Goal: Task Accomplishment & Management: Manage account settings

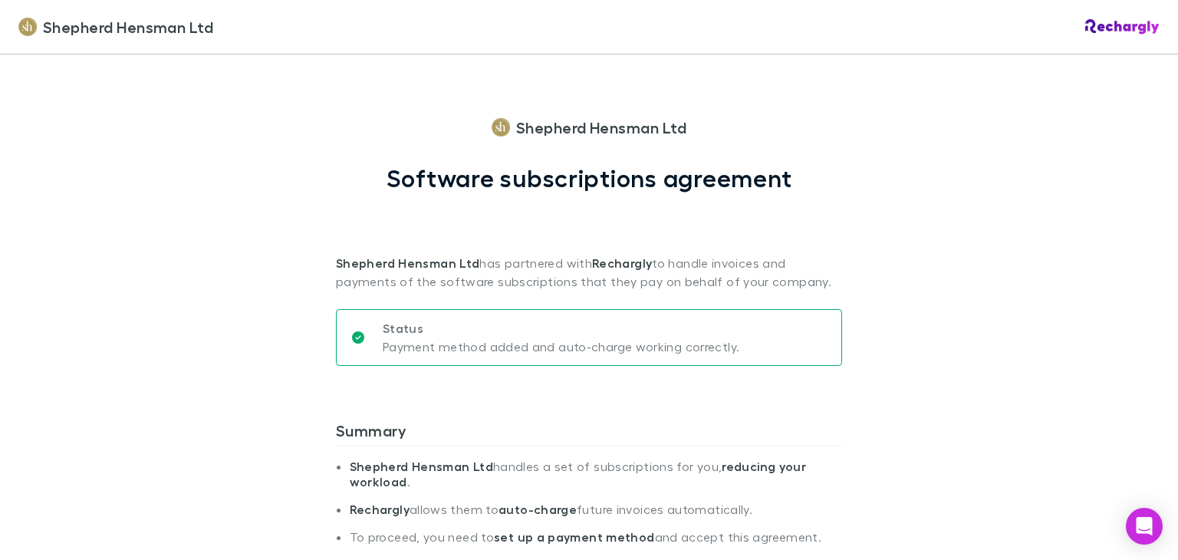
click at [1005, 272] on div "Shepherd Hensman Ltd Shepherd Hensman Ltd Software subscriptions agreement Shep…" at bounding box center [589, 280] width 1178 height 560
drag, startPoint x: 1169, startPoint y: 87, endPoint x: 1043, endPoint y: 127, distance: 132.0
click at [1043, 127] on div "Shepherd Hensman Ltd Shepherd Hensman Ltd Software subscriptions agreement Shep…" at bounding box center [589, 280] width 1178 height 560
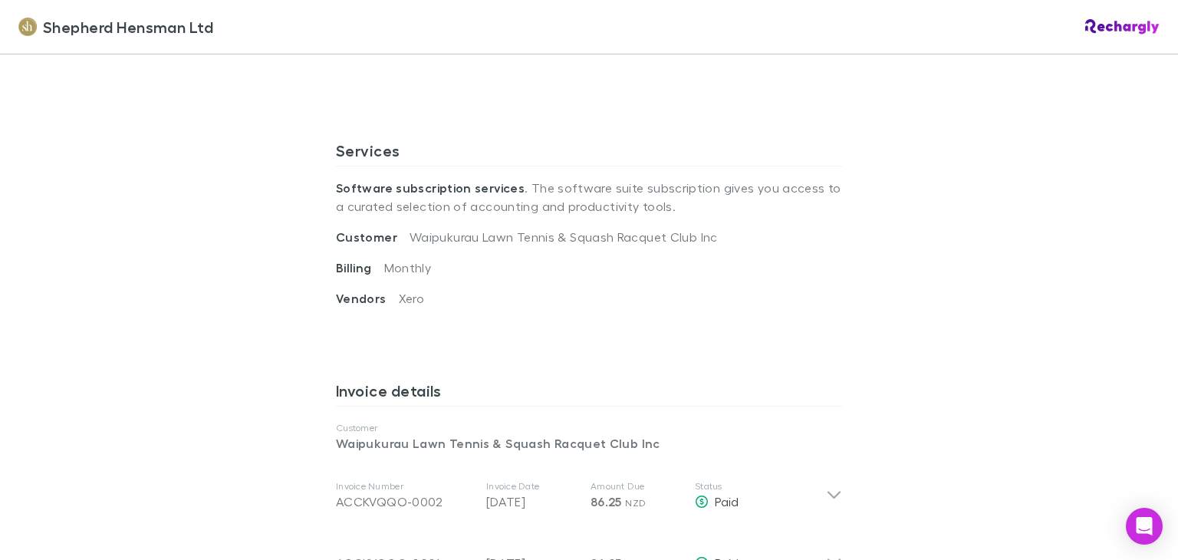
scroll to position [979, 0]
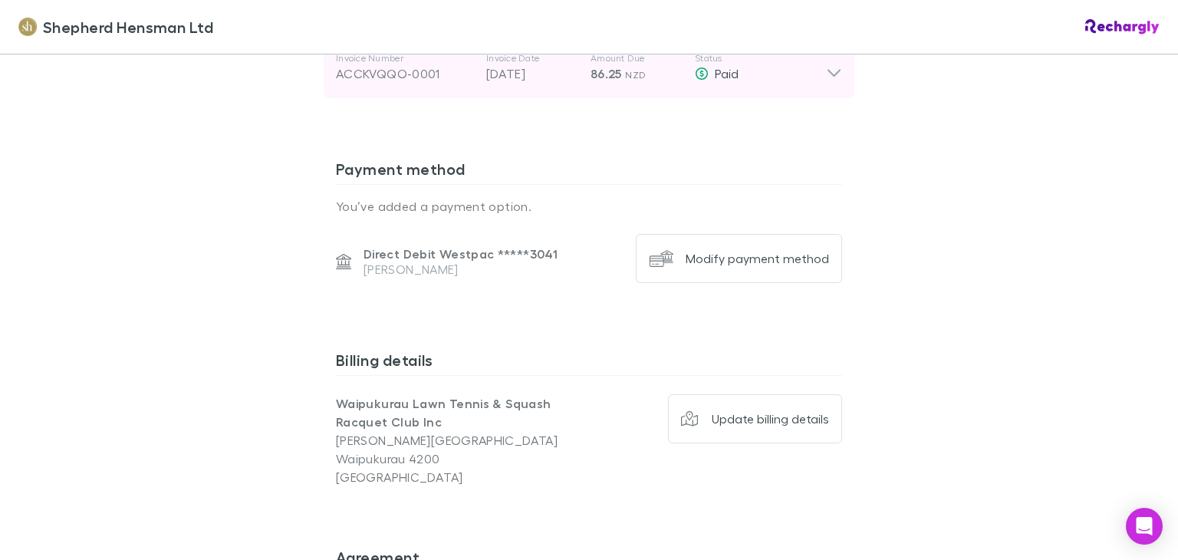
click at [826, 75] on icon at bounding box center [834, 67] width 16 height 31
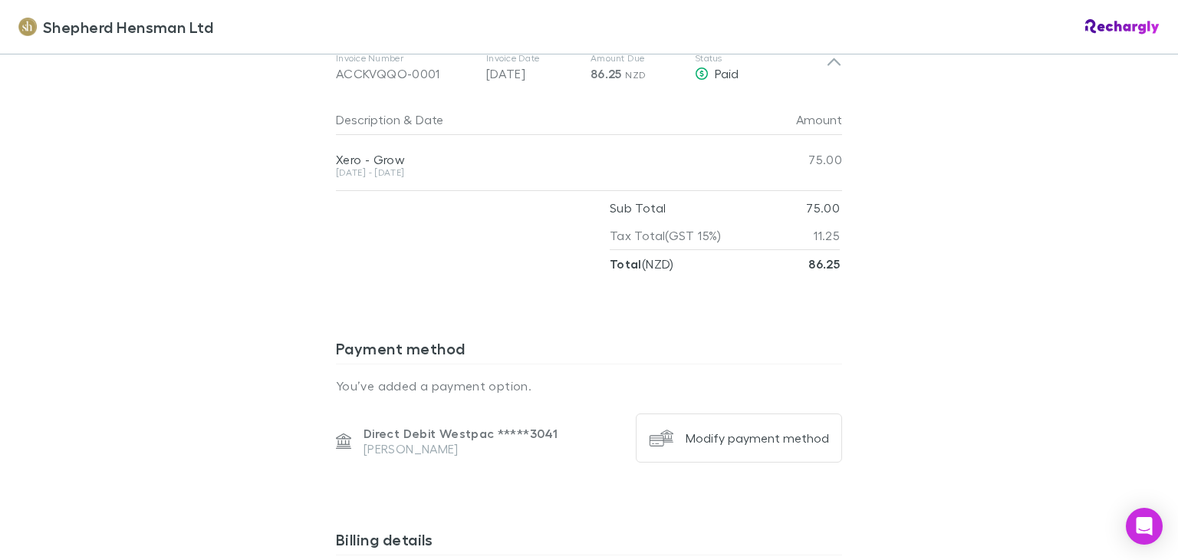
drag, startPoint x: 1167, startPoint y: 360, endPoint x: 1081, endPoint y: 476, distance: 144.2
click at [1081, 476] on div "Shepherd Hensman Ltd Shepherd Hensman Ltd Software subscriptions agreement Shep…" at bounding box center [589, 280] width 1178 height 560
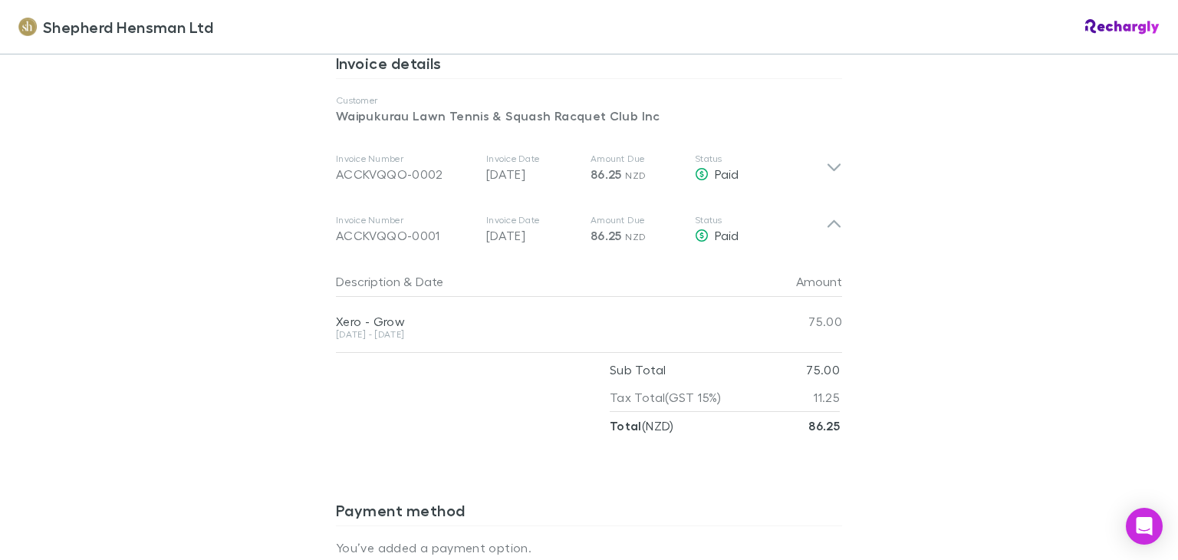
scroll to position [814, 0]
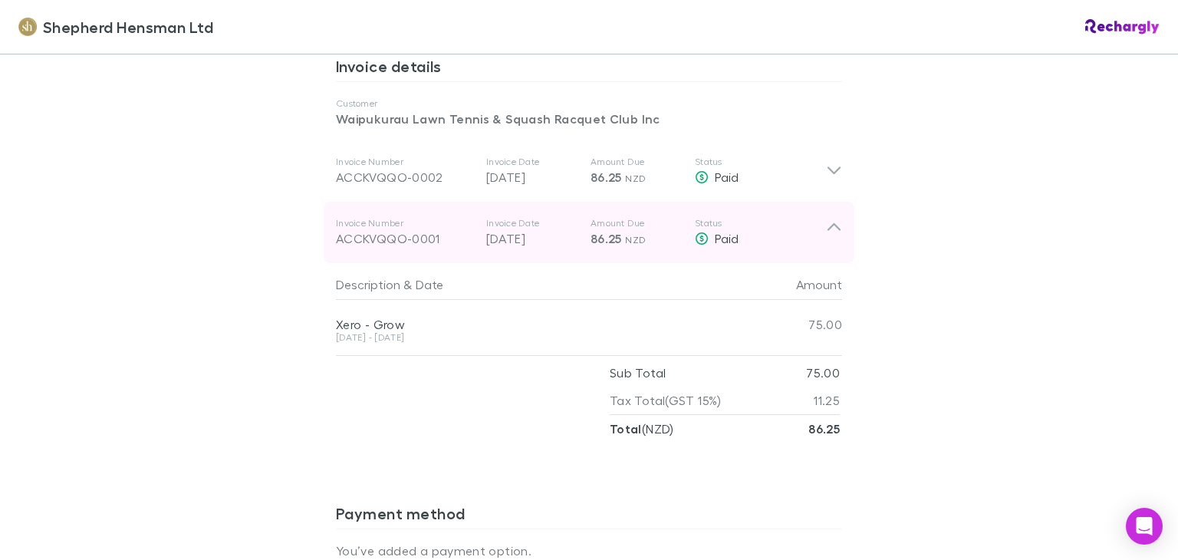
click at [423, 234] on div "ACCKVQQO-0001" at bounding box center [405, 238] width 138 height 18
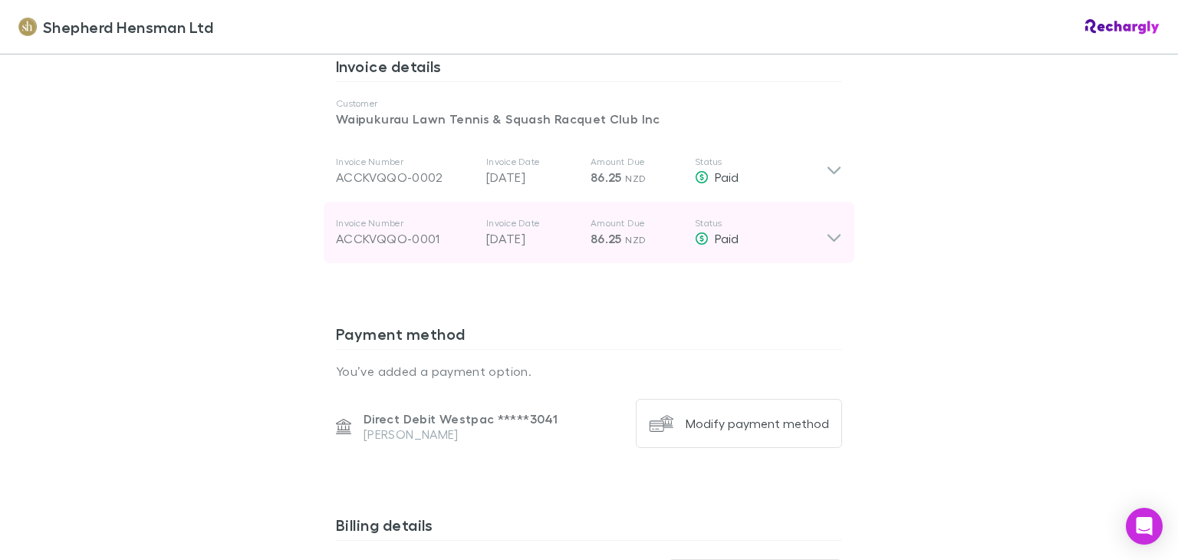
click at [423, 234] on div "ACCKVQQO-0001" at bounding box center [405, 238] width 138 height 18
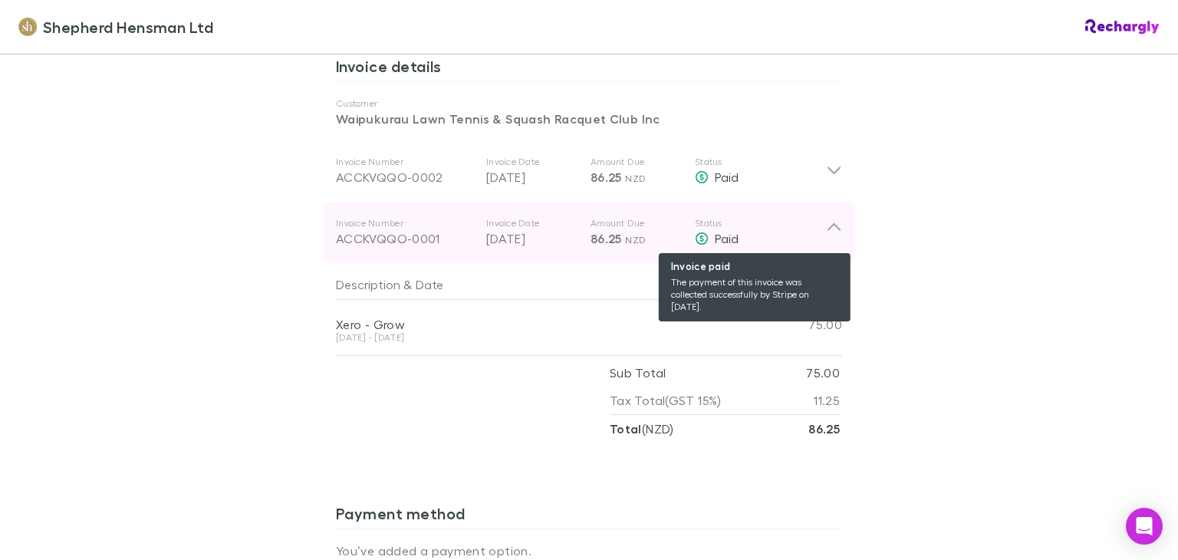
click at [715, 237] on span "Paid" at bounding box center [727, 238] width 24 height 15
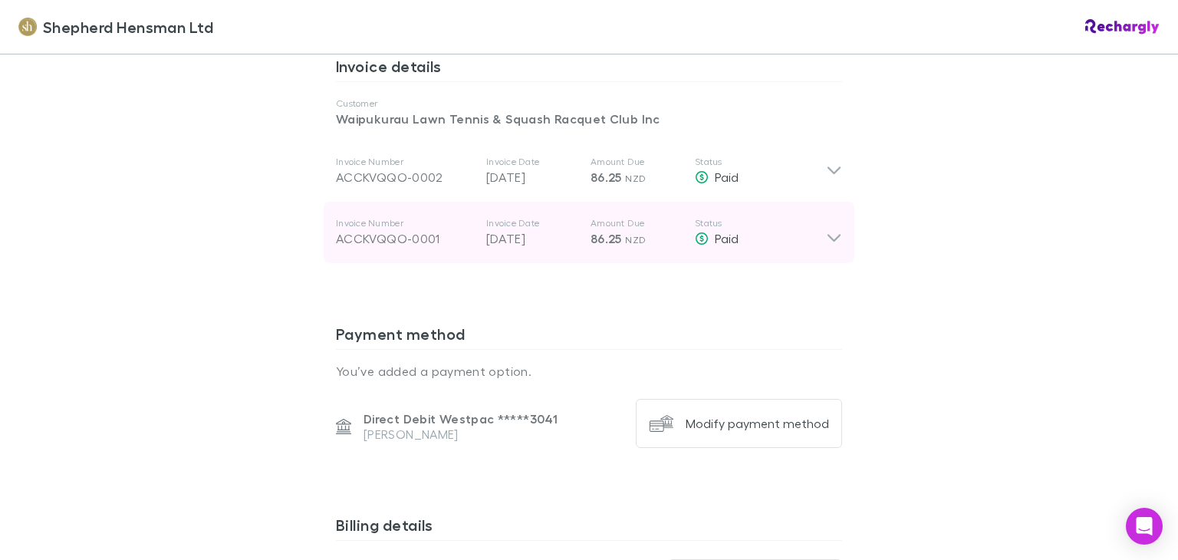
click at [826, 240] on icon at bounding box center [834, 232] width 16 height 31
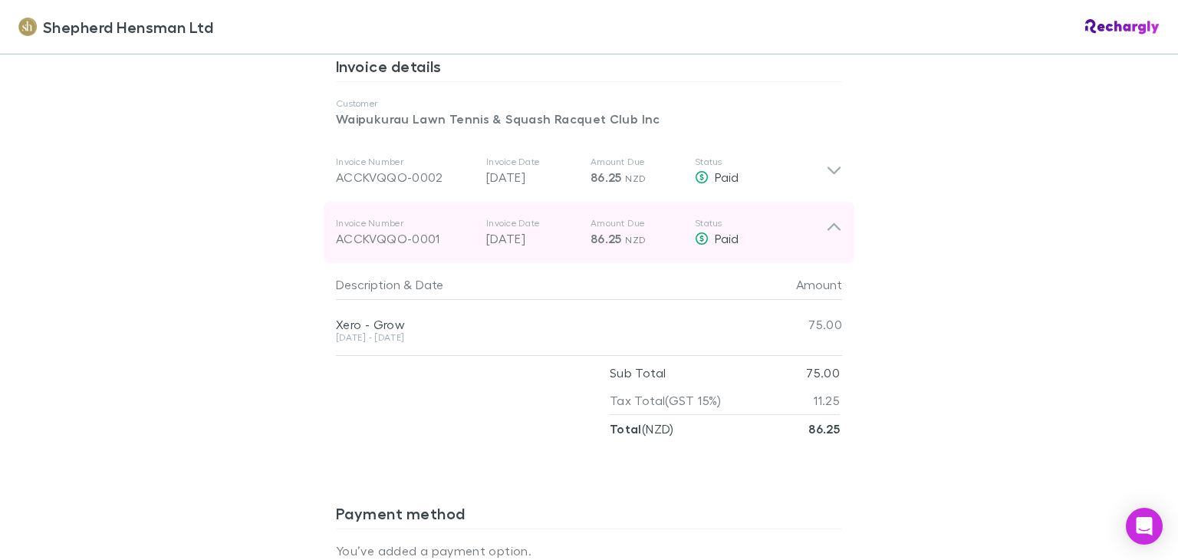
click at [360, 227] on p "Invoice Number" at bounding box center [405, 223] width 138 height 12
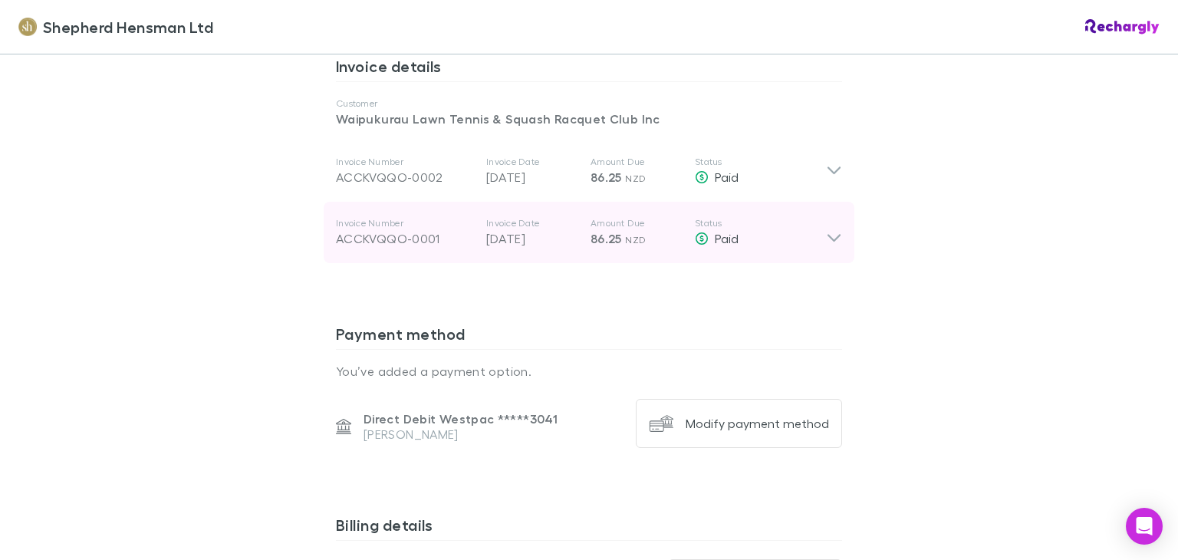
click at [360, 227] on p "Invoice Number" at bounding box center [405, 223] width 138 height 12
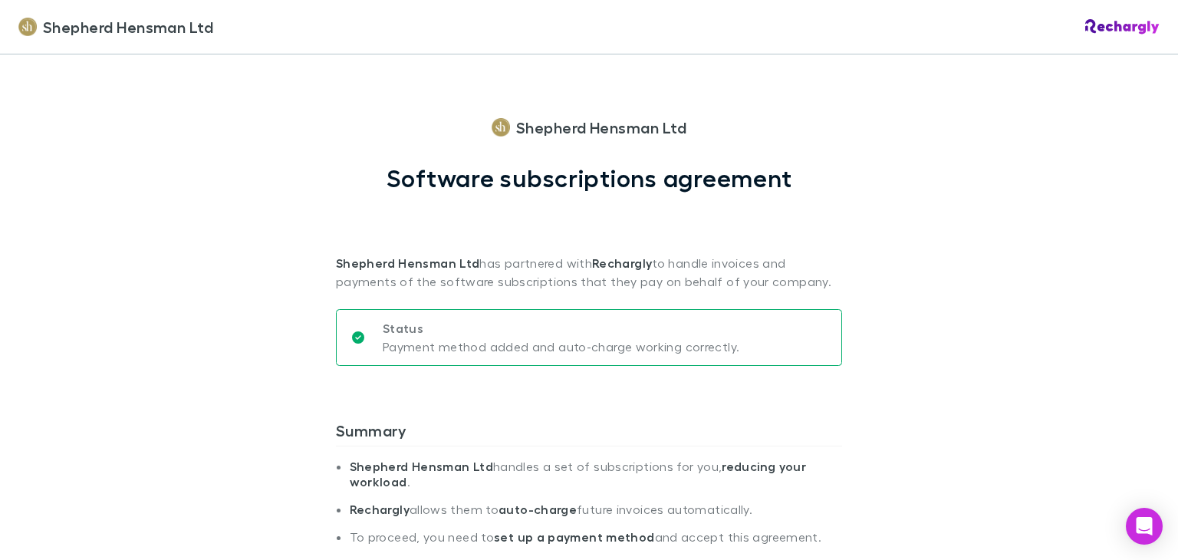
scroll to position [489, 0]
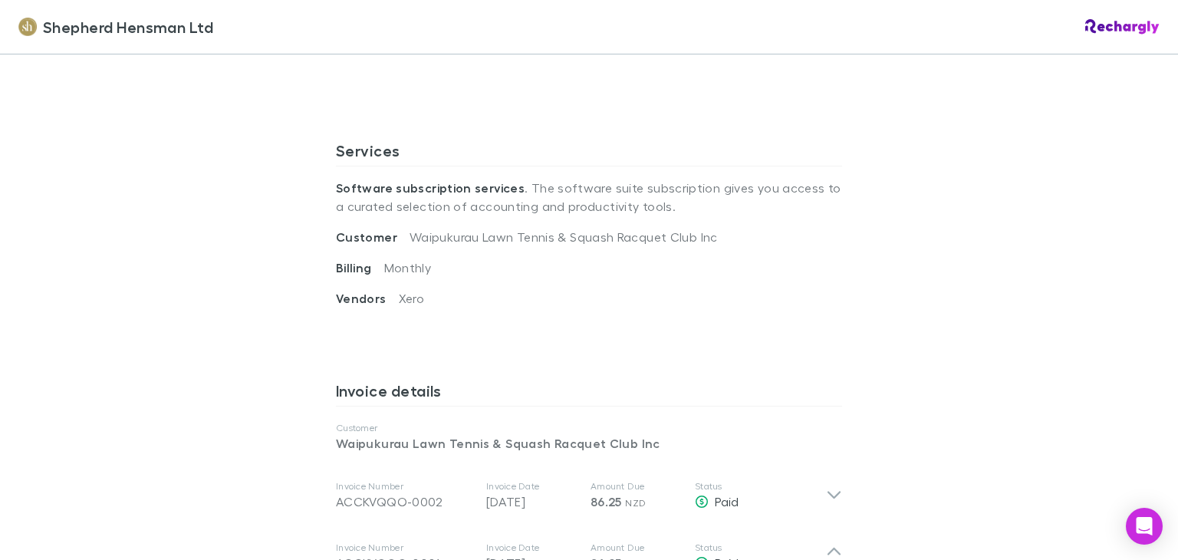
click at [416, 397] on h3 "Invoice details" at bounding box center [589, 393] width 506 height 25
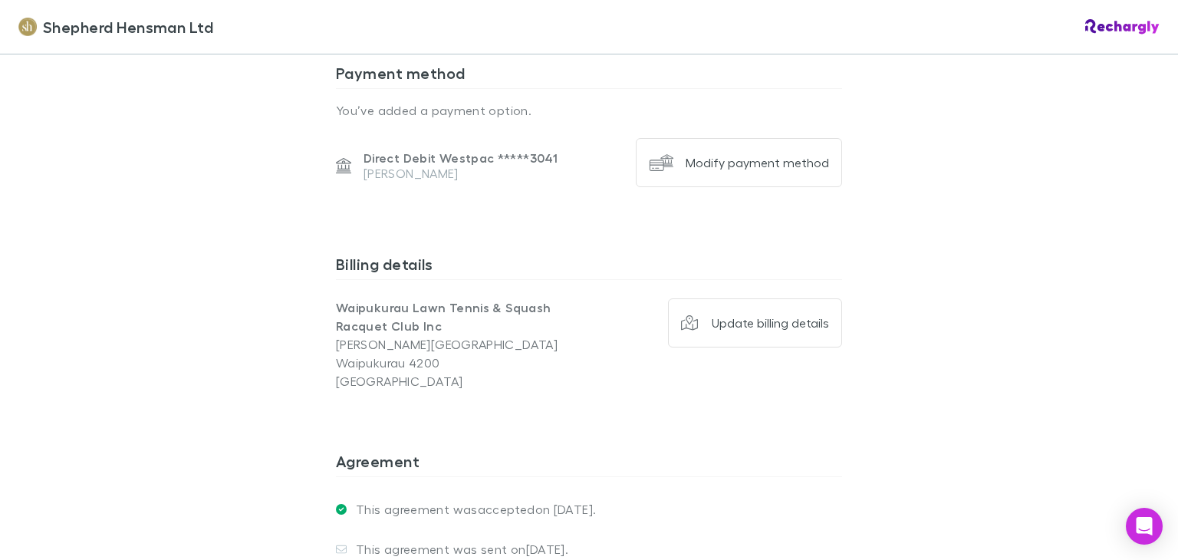
scroll to position [1318, 0]
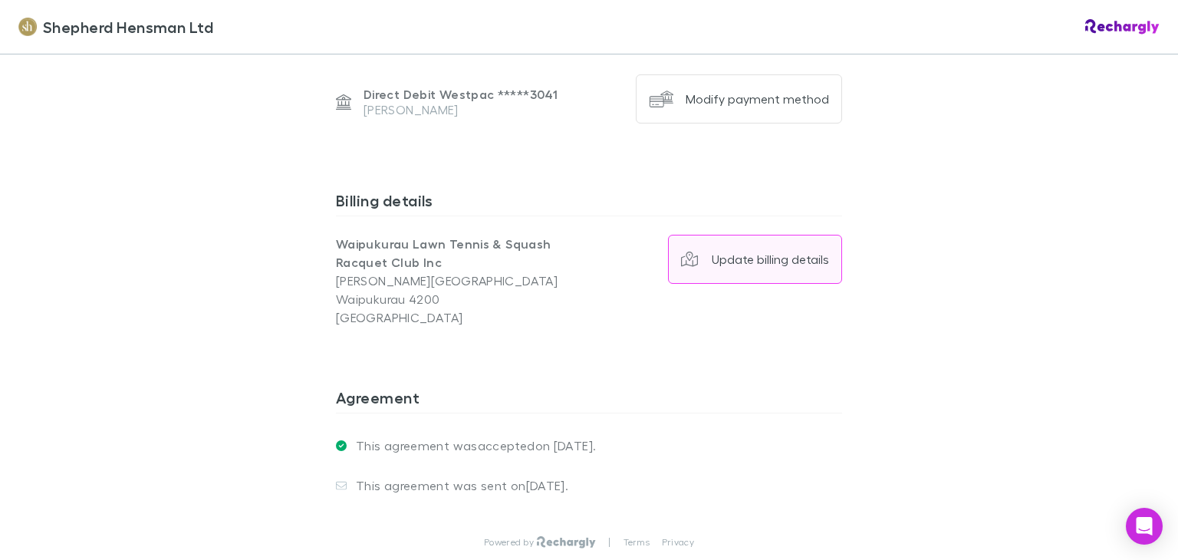
click at [791, 252] on div "Update billing details" at bounding box center [770, 259] width 117 height 15
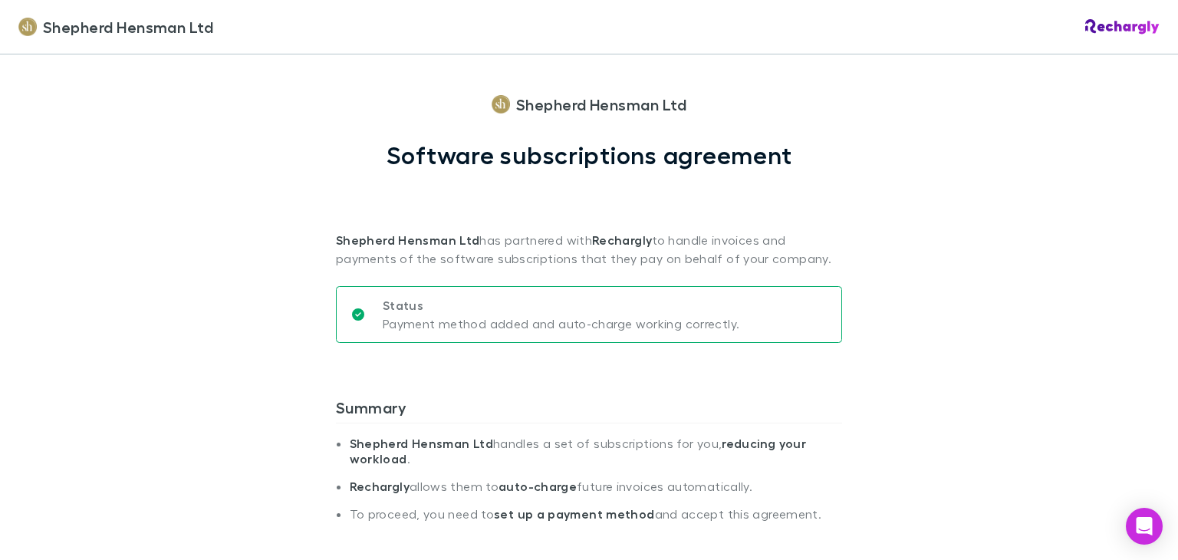
scroll to position [0, 0]
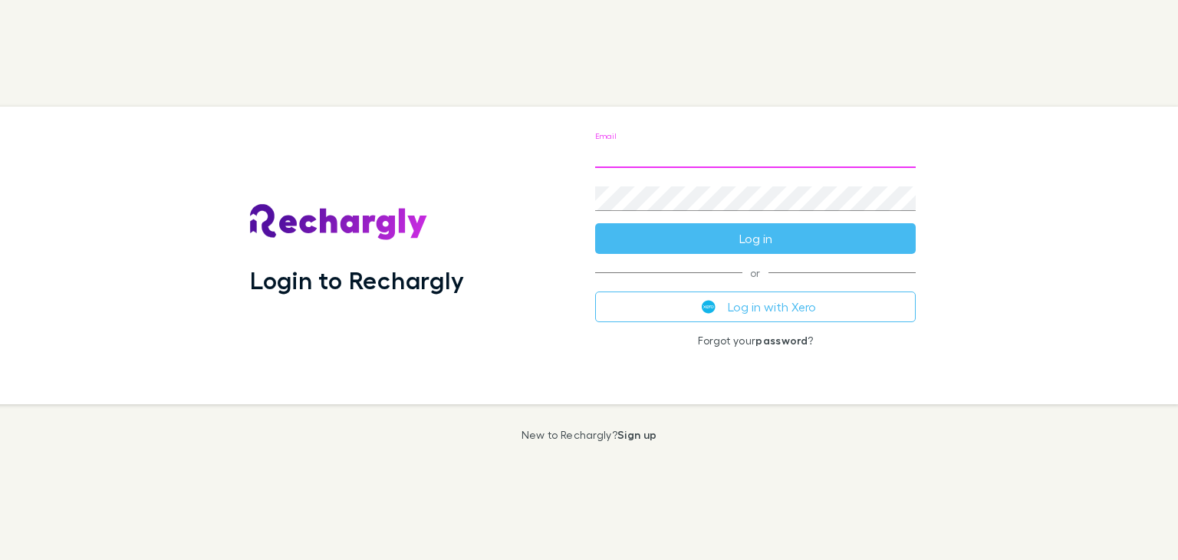
click at [627, 156] on input "Email" at bounding box center [755, 155] width 321 height 25
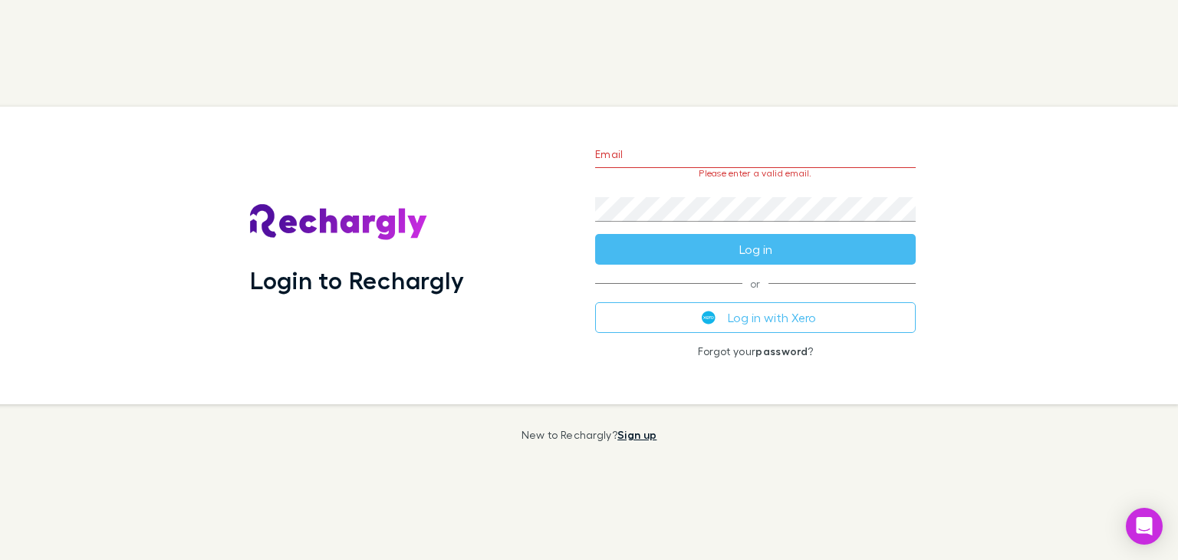
click at [636, 428] on link "Sign up" at bounding box center [636, 434] width 39 height 13
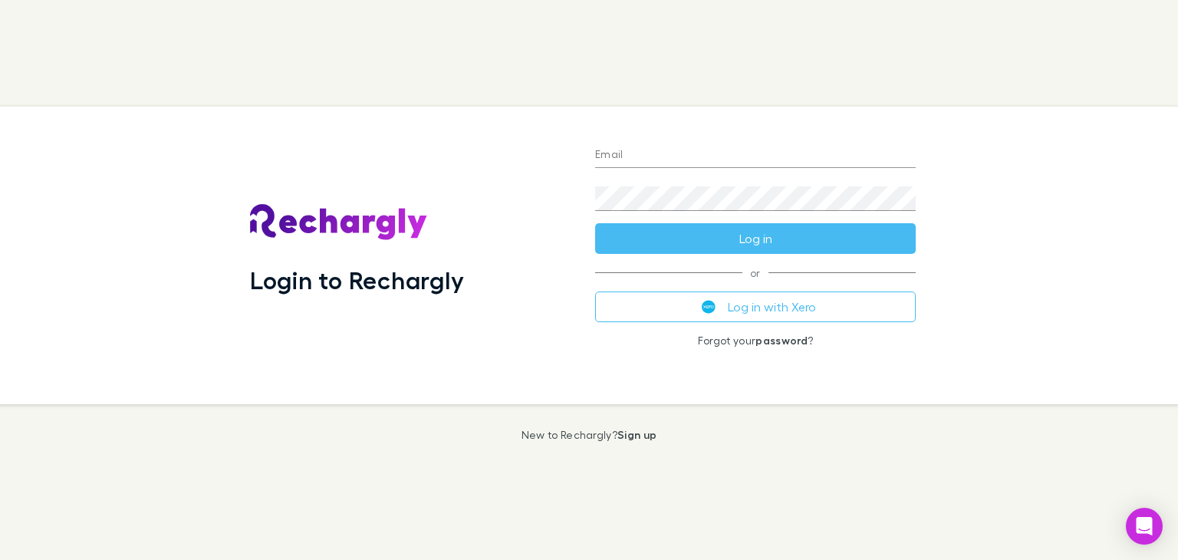
click at [612, 148] on input "Email" at bounding box center [755, 155] width 321 height 25
type input "**********"
click at [788, 341] on link "password" at bounding box center [781, 340] width 52 height 13
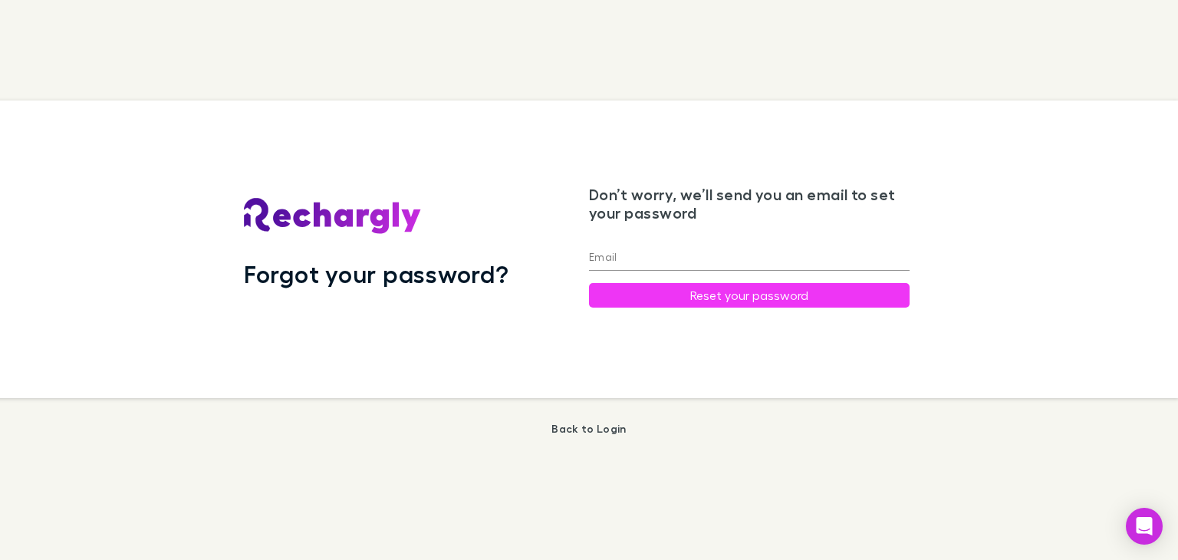
click at [666, 249] on input "Email" at bounding box center [749, 258] width 321 height 25
type input "**********"
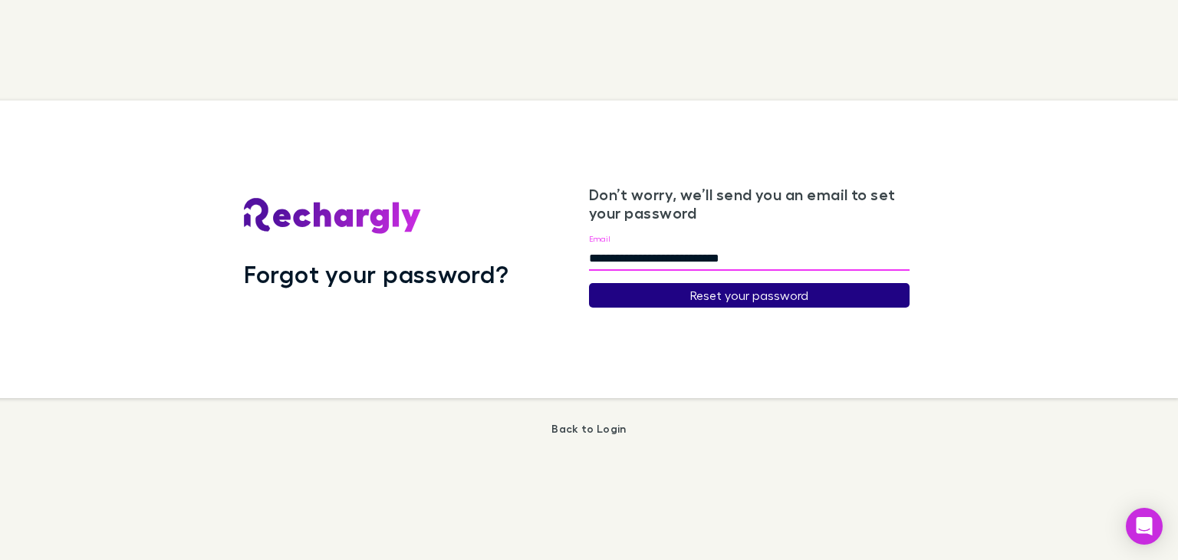
click at [752, 285] on button "Reset your password" at bounding box center [749, 295] width 321 height 25
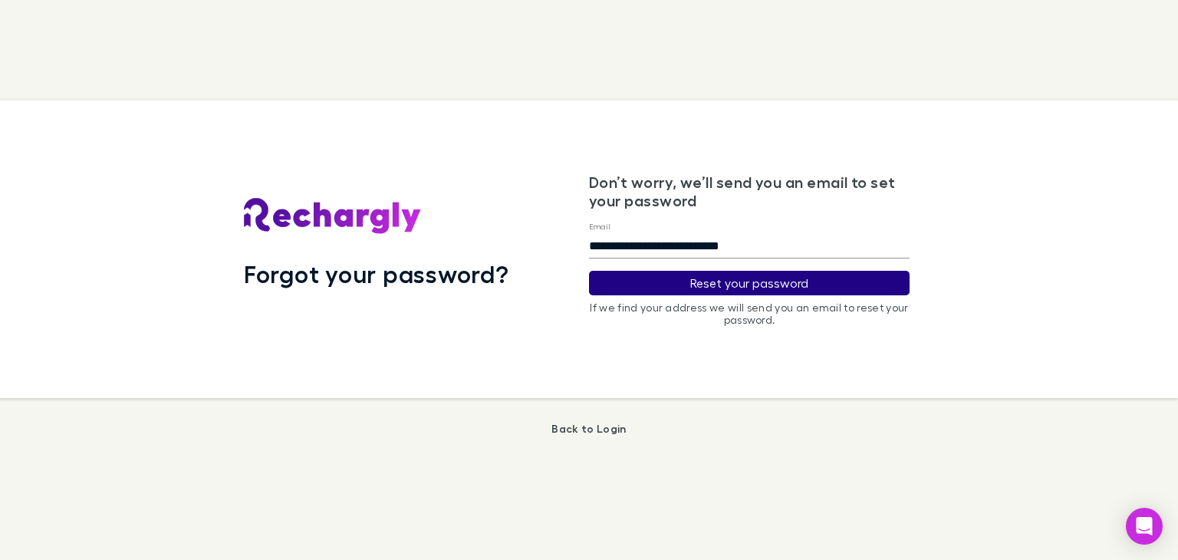
click at [803, 292] on button "Reset your password" at bounding box center [749, 283] width 321 height 25
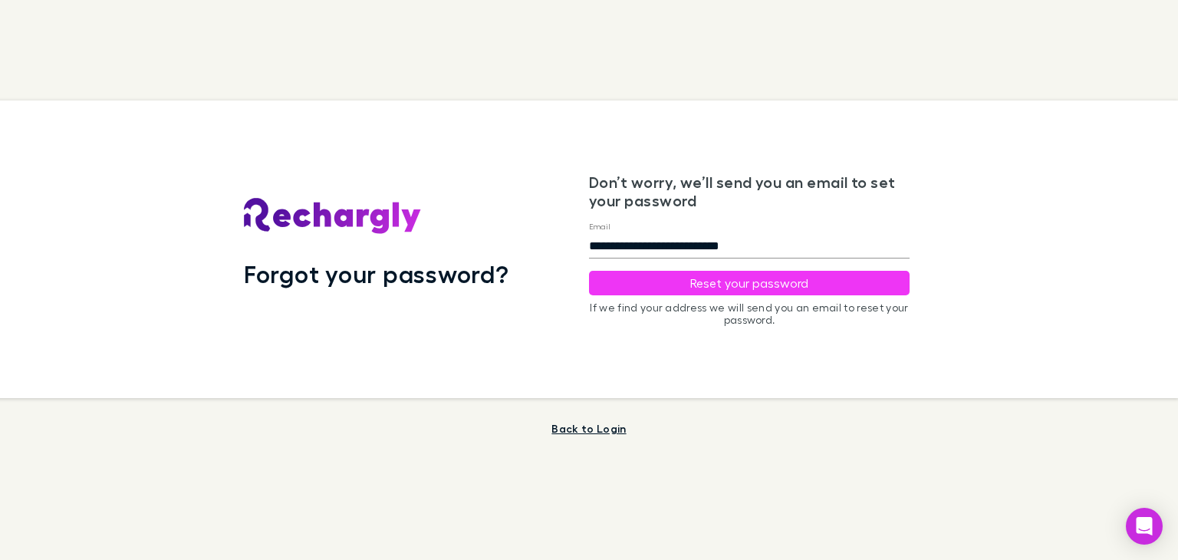
click at [571, 429] on link "Back to Login" at bounding box center [588, 428] width 74 height 13
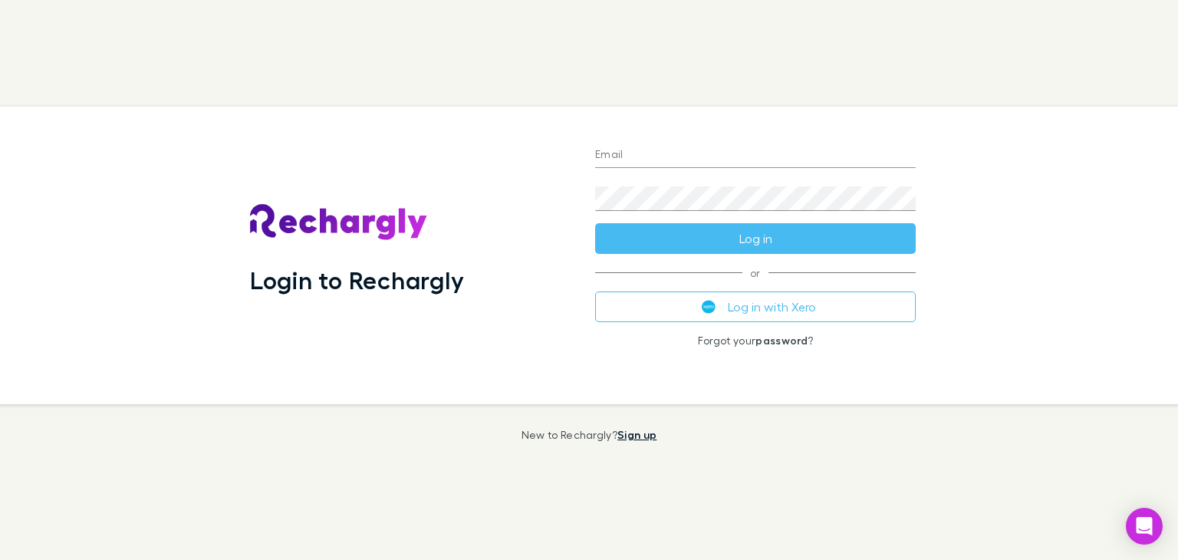
click at [644, 437] on link "Sign up" at bounding box center [636, 434] width 39 height 13
